Goal: Task Accomplishment & Management: Use online tool/utility

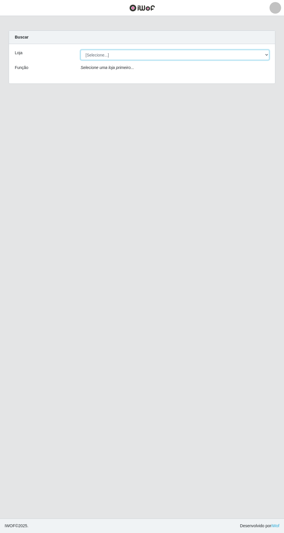
click at [267, 59] on select "[Selecione...] [GEOGRAPHIC_DATA] - [GEOGRAPHIC_DATA] - [GEOGRAPHIC_DATA] - [GEO…" at bounding box center [175, 55] width 189 height 10
select select "508"
click at [81, 50] on select "[Selecione...] [GEOGRAPHIC_DATA] - [GEOGRAPHIC_DATA] - [GEOGRAPHIC_DATA] - [GEO…" at bounding box center [175, 55] width 189 height 10
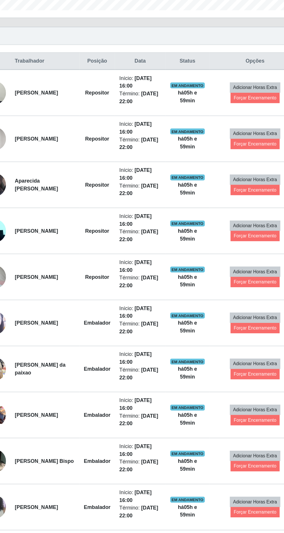
scroll to position [157, 0]
click at [238, 227] on button "Forçar Encerramento" at bounding box center [233, 228] width 39 height 8
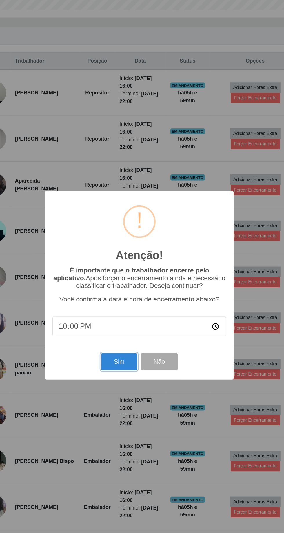
click at [131, 327] on button "Sim" at bounding box center [126, 327] width 28 height 14
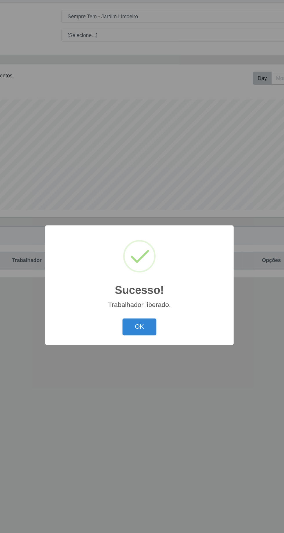
scroll to position [38, 0]
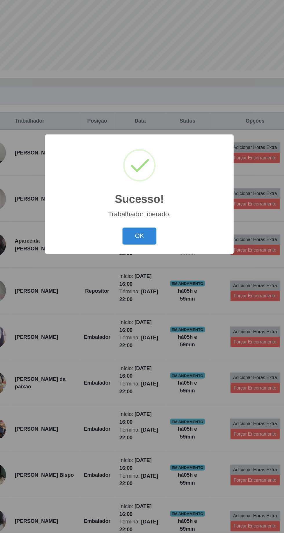
click at [150, 301] on button "OK" at bounding box center [142, 300] width 27 height 14
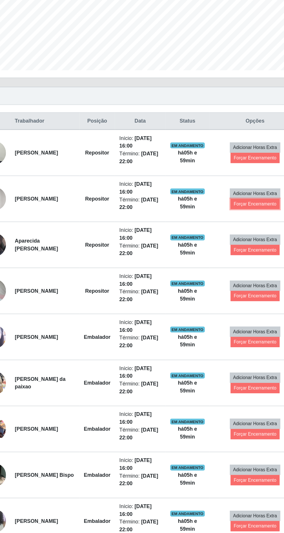
click at [237, 272] on button "Forçar Encerramento" at bounding box center [233, 274] width 39 height 8
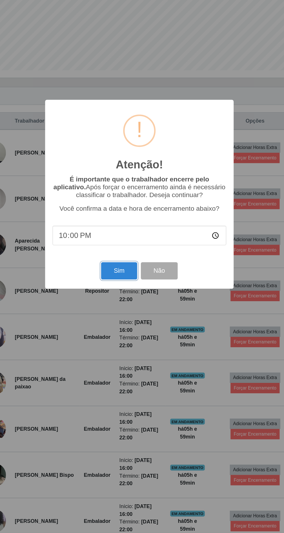
click at [124, 330] on button "Sim" at bounding box center [126, 327] width 28 height 14
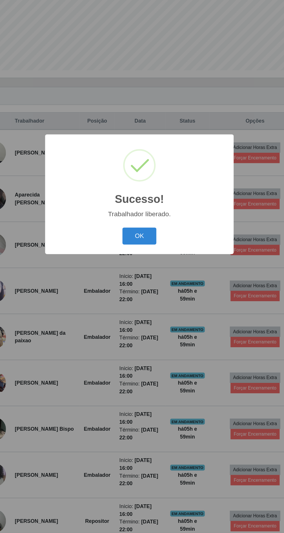
click at [150, 298] on button "OK" at bounding box center [142, 300] width 27 height 14
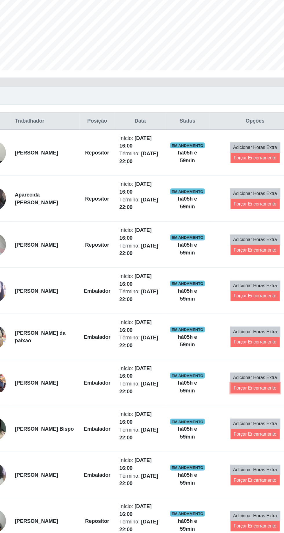
click at [237, 415] on button "Forçar Encerramento" at bounding box center [233, 419] width 39 height 8
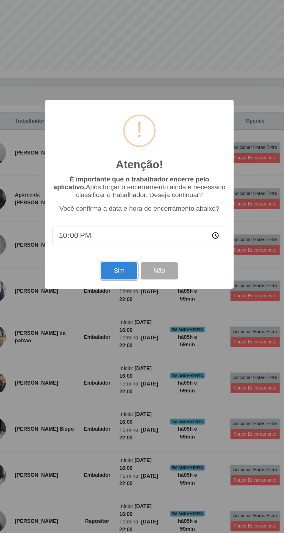
click at [130, 326] on button "Sim" at bounding box center [126, 327] width 28 height 14
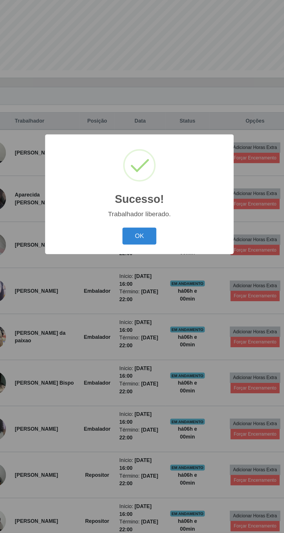
click at [149, 298] on button "OK" at bounding box center [142, 300] width 27 height 14
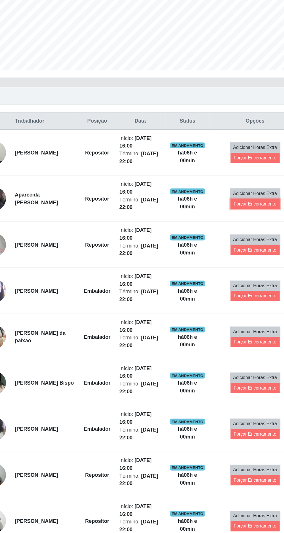
click at [237, 273] on button "Forçar Encerramento" at bounding box center [233, 274] width 39 height 8
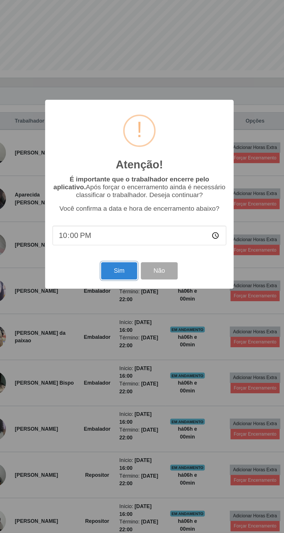
click at [124, 330] on button "Sim" at bounding box center [126, 327] width 28 height 14
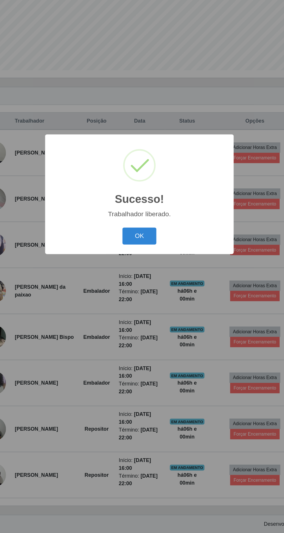
click at [148, 297] on button "OK" at bounding box center [142, 300] width 27 height 14
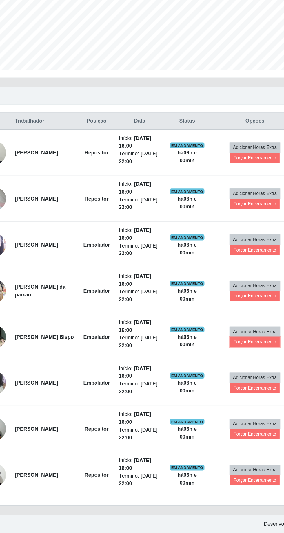
click at [237, 380] on button "Forçar Encerramento" at bounding box center [233, 383] width 39 height 8
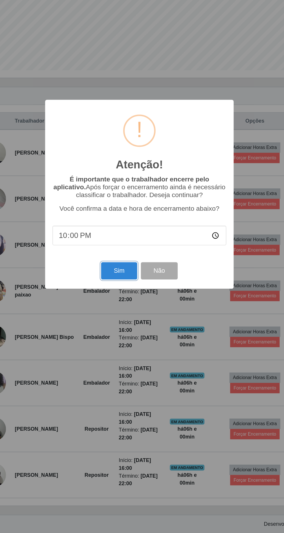
click at [133, 329] on button "Sim" at bounding box center [126, 327] width 28 height 14
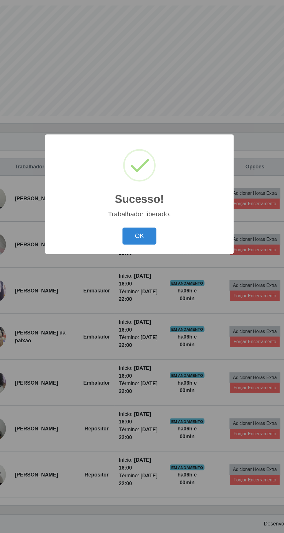
click at [150, 297] on button "OK" at bounding box center [142, 300] width 27 height 14
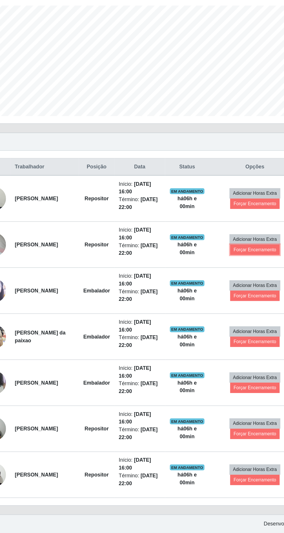
click at [235, 306] on button "Forçar Encerramento" at bounding box center [233, 310] width 39 height 8
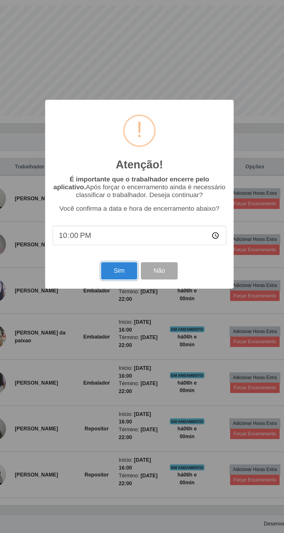
click at [129, 328] on button "Sim" at bounding box center [126, 327] width 28 height 14
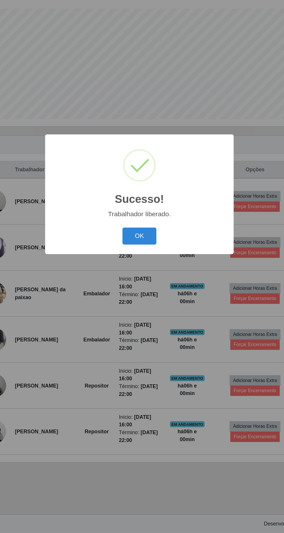
click at [149, 298] on button "OK" at bounding box center [142, 300] width 27 height 14
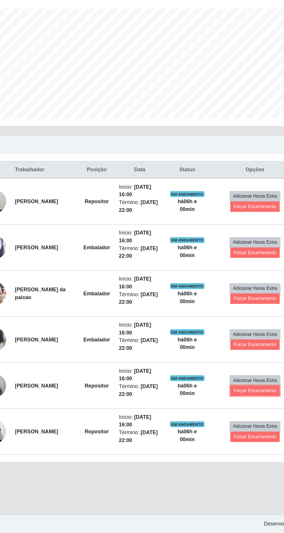
click at [239, 417] on button "Forçar Encerramento" at bounding box center [233, 421] width 39 height 8
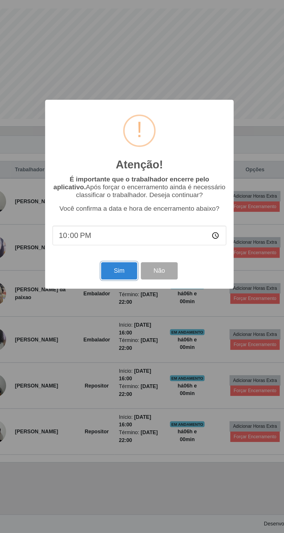
click at [132, 325] on button "Sim" at bounding box center [126, 327] width 28 height 14
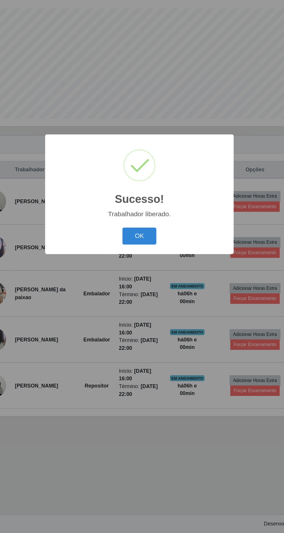
click at [150, 300] on button "OK" at bounding box center [142, 300] width 27 height 14
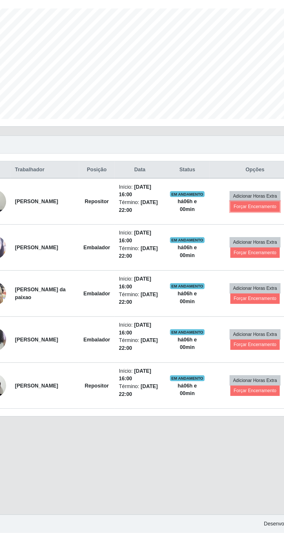
click at [237, 272] on button "Forçar Encerramento" at bounding box center [233, 276] width 39 height 8
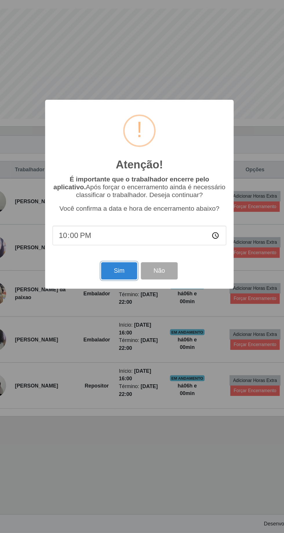
click at [131, 326] on button "Sim" at bounding box center [126, 327] width 28 height 14
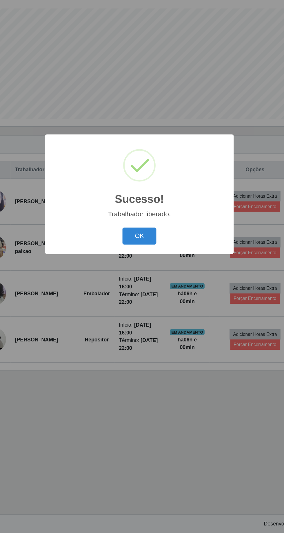
click at [147, 296] on button "OK" at bounding box center [142, 300] width 27 height 14
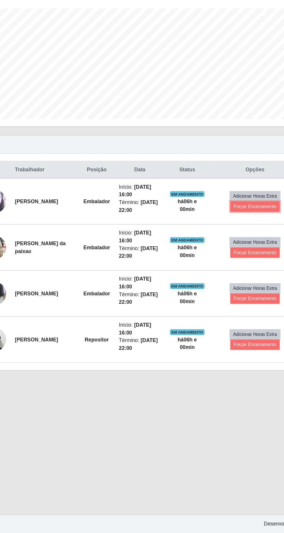
click at [235, 272] on button "Forçar Encerramento" at bounding box center [233, 276] width 39 height 8
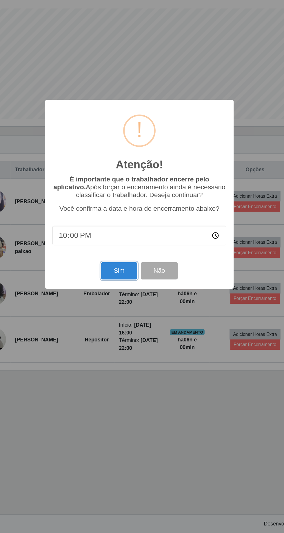
click at [129, 328] on button "Sim" at bounding box center [126, 327] width 28 height 14
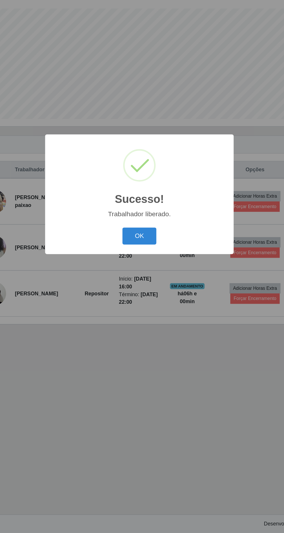
click at [151, 298] on button "OK" at bounding box center [142, 300] width 27 height 14
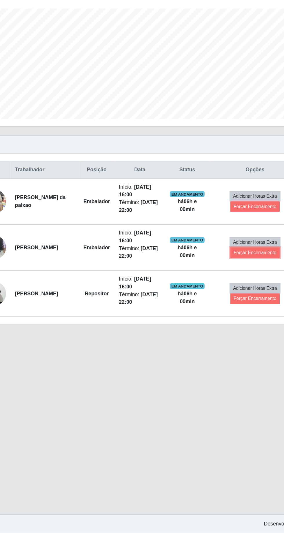
click at [230, 308] on button "Forçar Encerramento" at bounding box center [233, 312] width 39 height 8
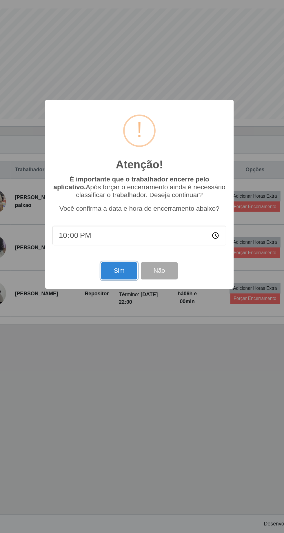
click at [126, 324] on button "Sim" at bounding box center [126, 327] width 28 height 14
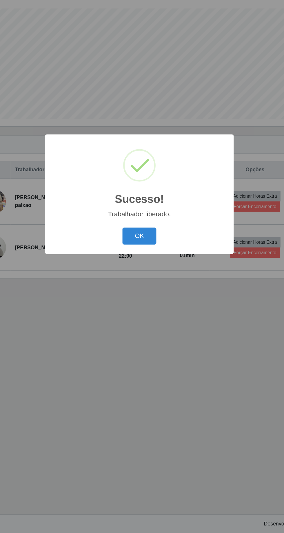
click at [143, 298] on button "OK" at bounding box center [142, 300] width 27 height 14
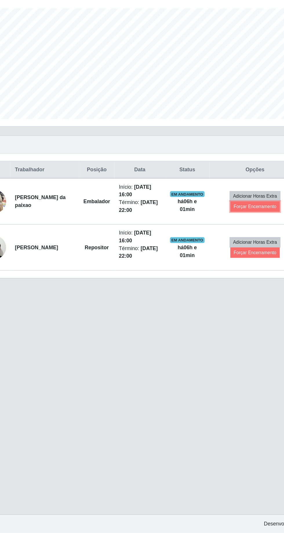
click at [232, 272] on button "Forçar Encerramento" at bounding box center [233, 276] width 39 height 8
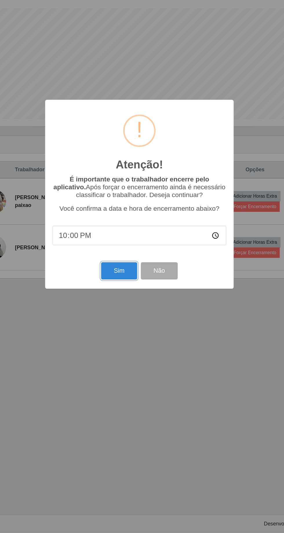
click at [129, 326] on button "Sim" at bounding box center [126, 327] width 28 height 14
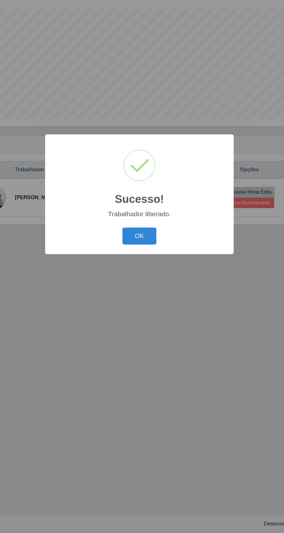
click at [143, 294] on button "OK" at bounding box center [142, 300] width 27 height 14
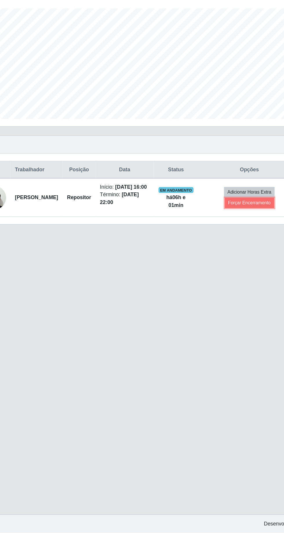
click at [233, 269] on button "Forçar Encerramento" at bounding box center [228, 273] width 39 height 8
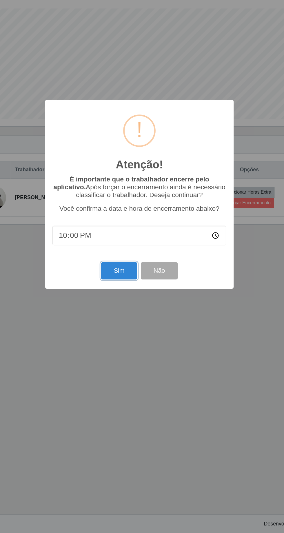
click at [128, 325] on button "Sim" at bounding box center [126, 327] width 28 height 14
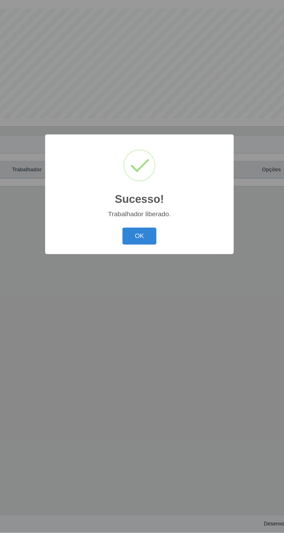
click at [144, 293] on button "OK" at bounding box center [142, 300] width 27 height 14
